Goal: Task Accomplishment & Management: Manage account settings

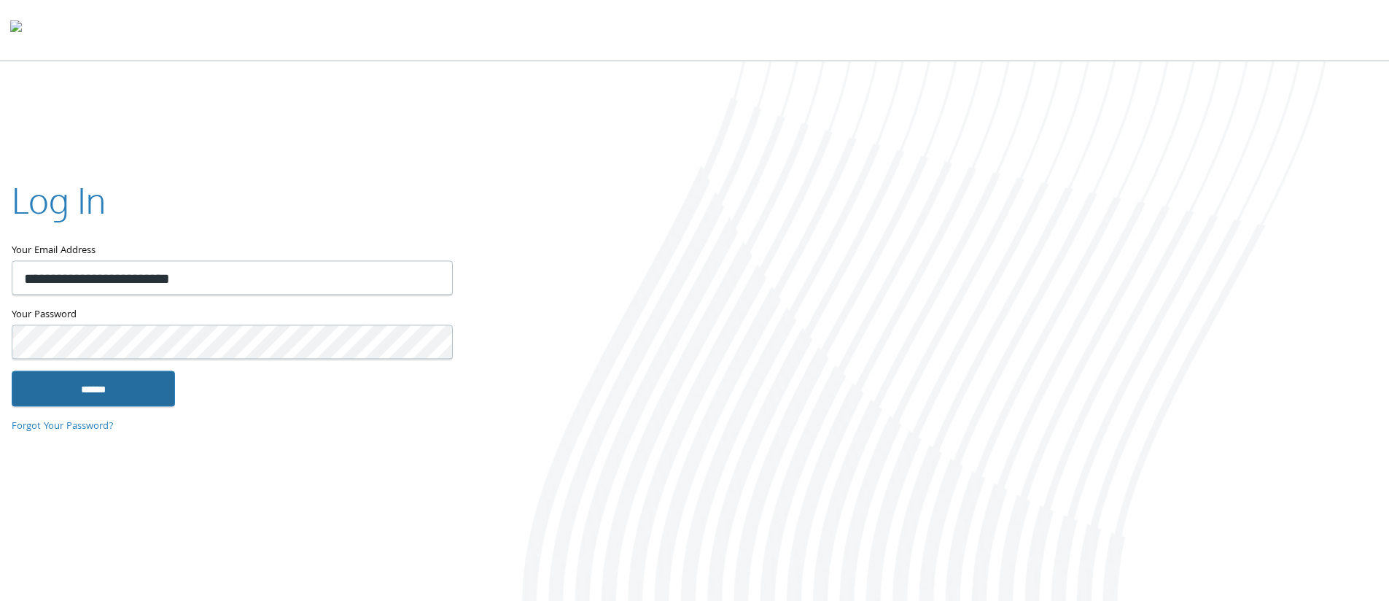
click at [126, 396] on input "******" at bounding box center [93, 388] width 163 height 35
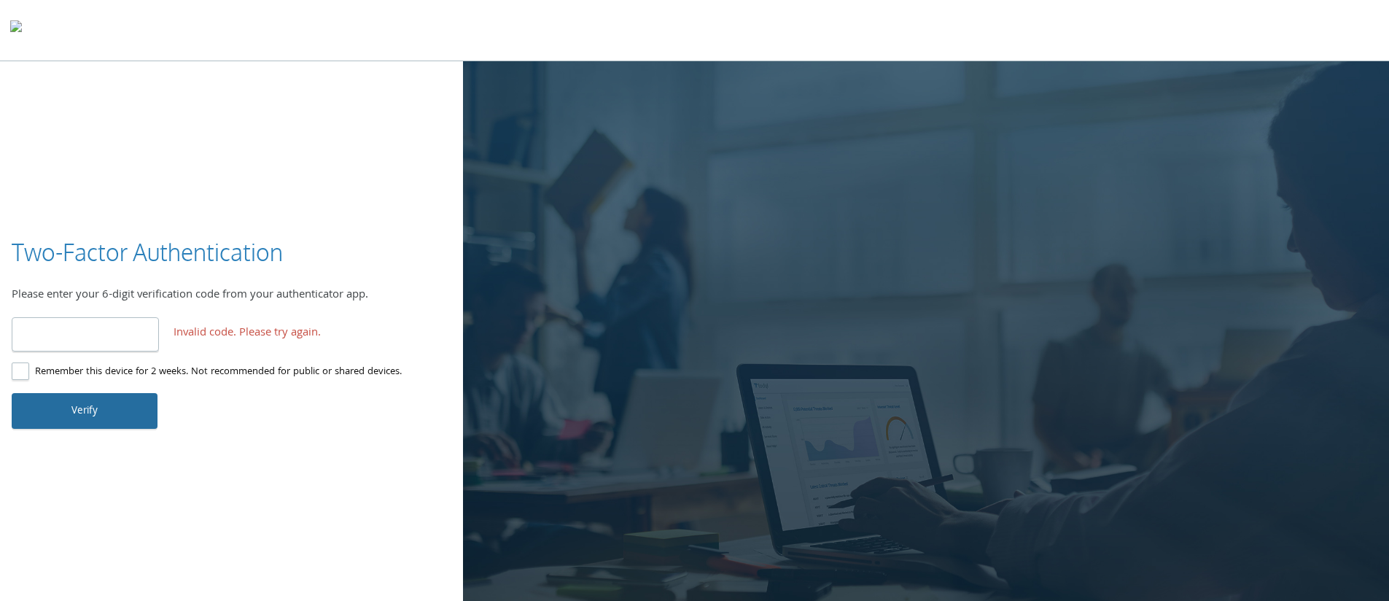
type input "******"
click at [121, 410] on button "Verify" at bounding box center [85, 410] width 146 height 35
